Goal: Find specific page/section: Find specific page/section

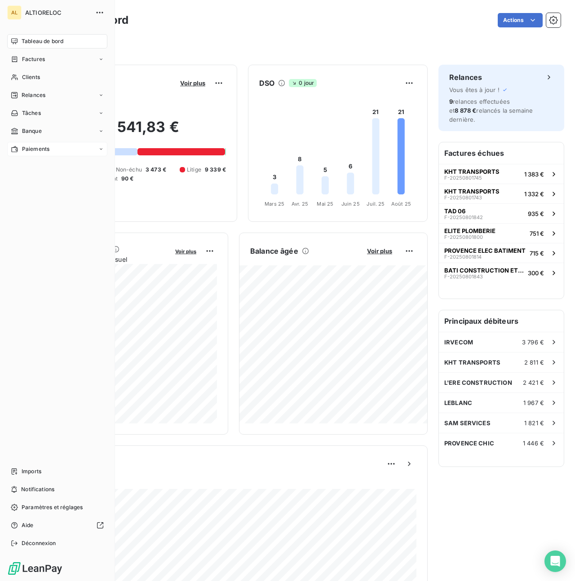
click at [28, 147] on span "Paiements" at bounding box center [35, 149] width 27 height 8
